Goal: Check status: Check status

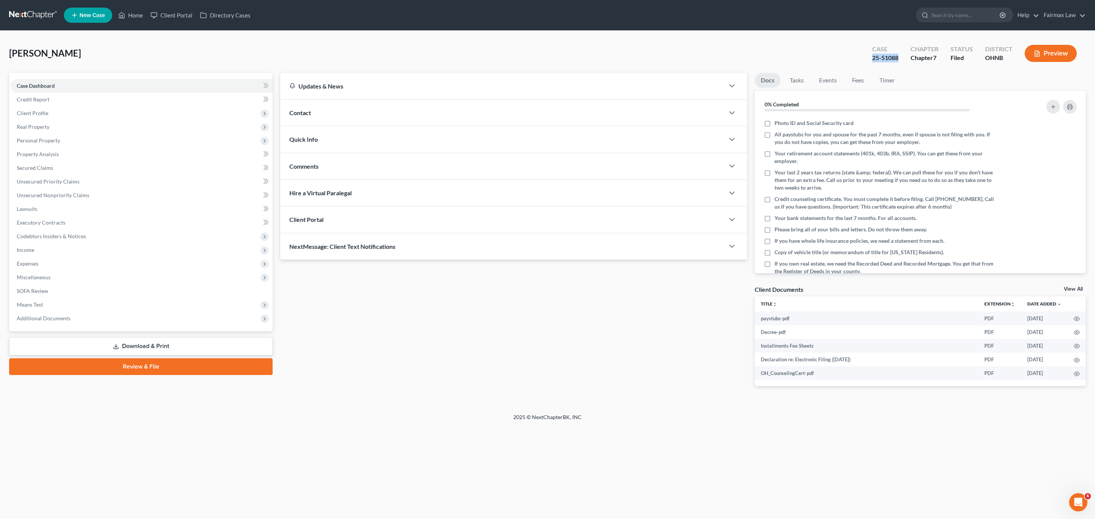
drag, startPoint x: 902, startPoint y: 57, endPoint x: 873, endPoint y: 59, distance: 28.9
click at [872, 59] on div "Case 25-51088" at bounding box center [885, 54] width 38 height 22
copy div "25-51088"
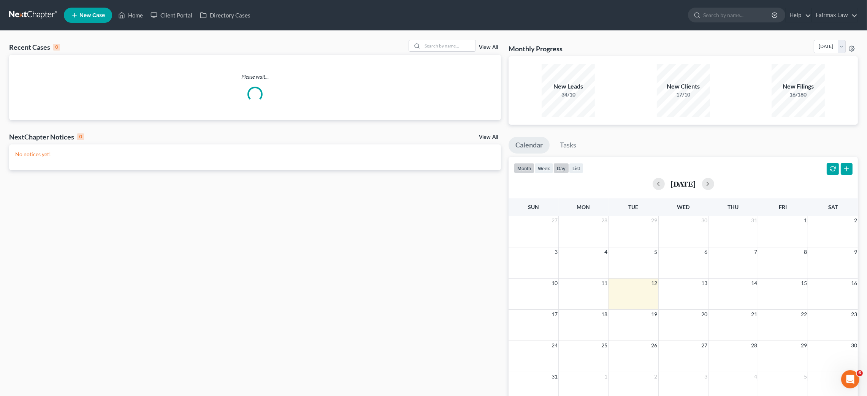
click at [561, 166] on button "day" at bounding box center [561, 168] width 16 height 10
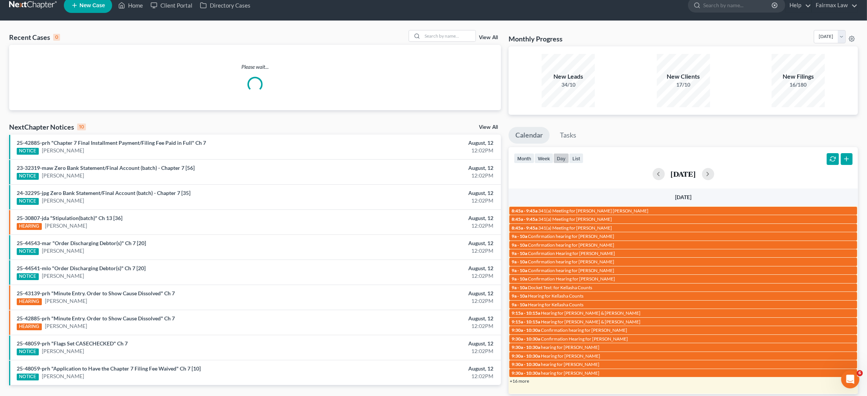
scroll to position [42, 0]
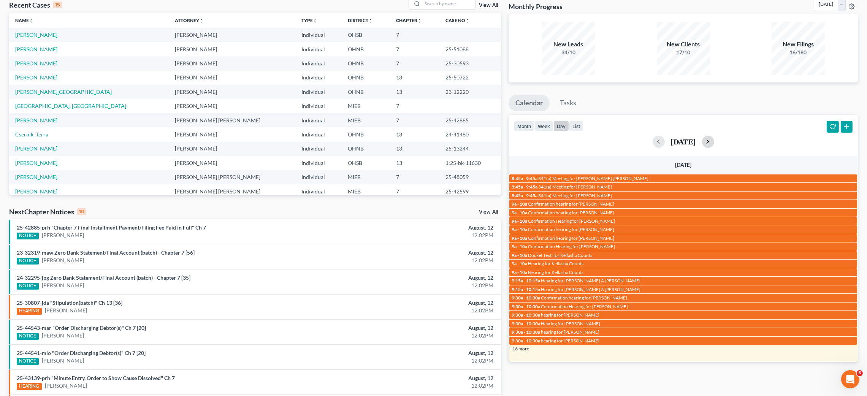
click at [714, 141] on button "button" at bounding box center [708, 142] width 12 height 12
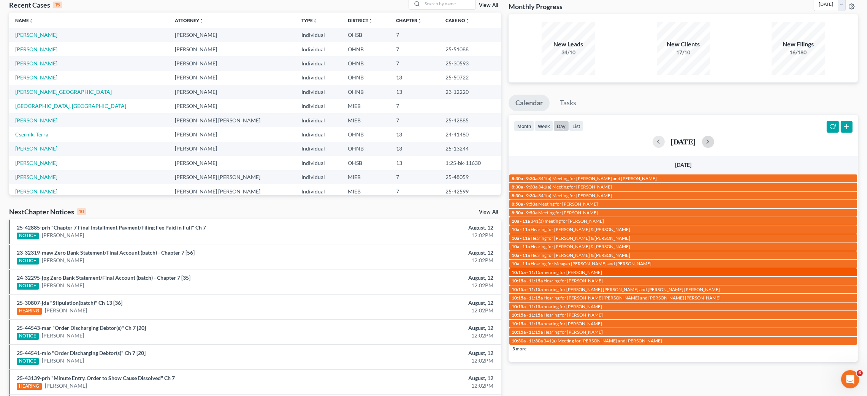
click at [567, 271] on span "hearing for Aaron Davis" at bounding box center [572, 272] width 59 height 6
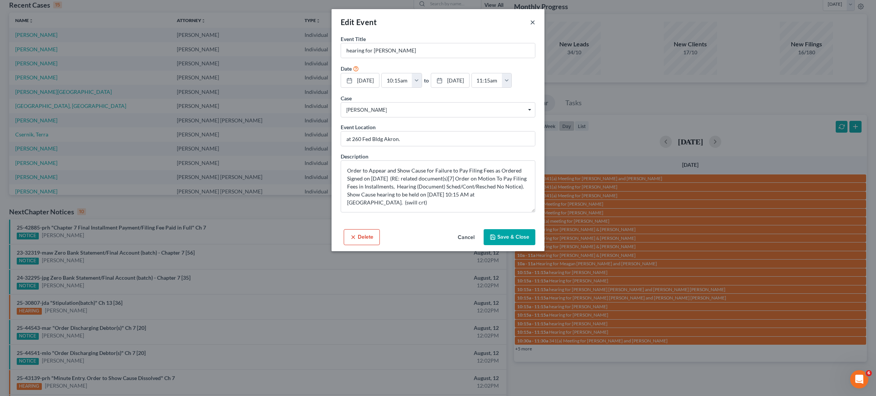
click at [531, 22] on button "×" at bounding box center [532, 21] width 5 height 9
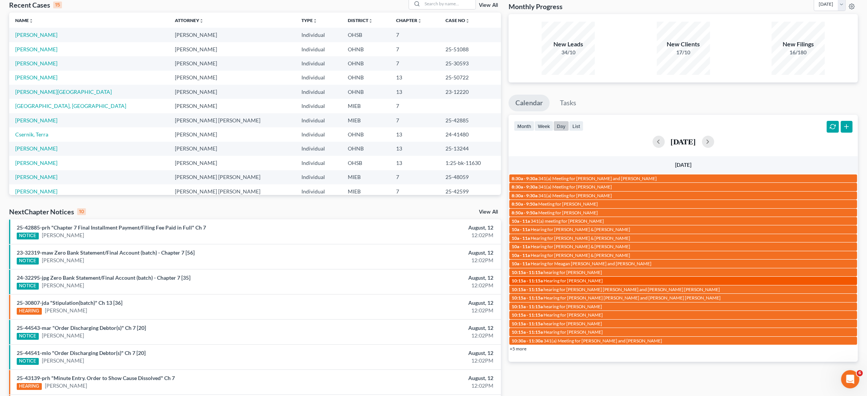
click at [566, 280] on span "Hearing for Aaron Davis" at bounding box center [572, 281] width 59 height 6
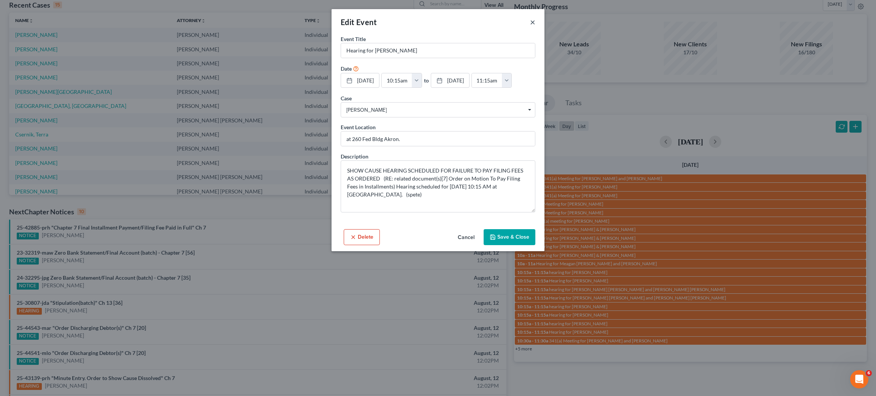
click at [531, 21] on button "×" at bounding box center [532, 21] width 5 height 9
